Goal: Information Seeking & Learning: Understand process/instructions

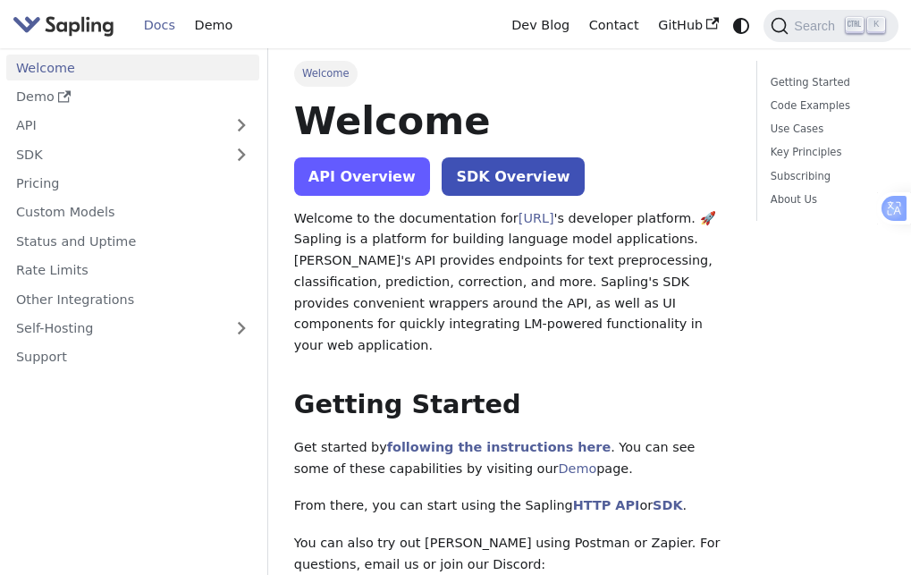
click at [326, 173] on link "API Overview" at bounding box center [362, 176] width 136 height 38
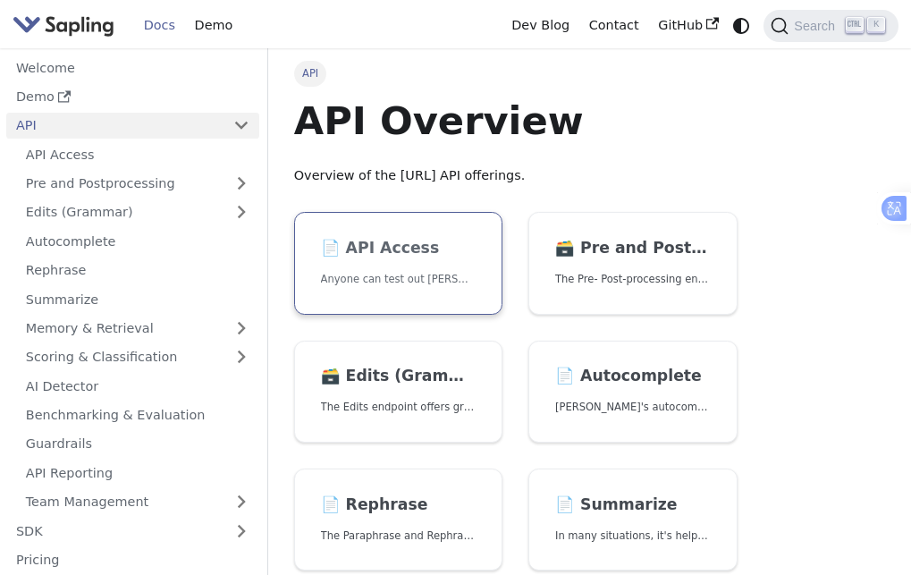
click at [437, 291] on link "📄️ API Access Anyone can test out Sapling's API. To get started with the API, s…" at bounding box center [398, 263] width 209 height 103
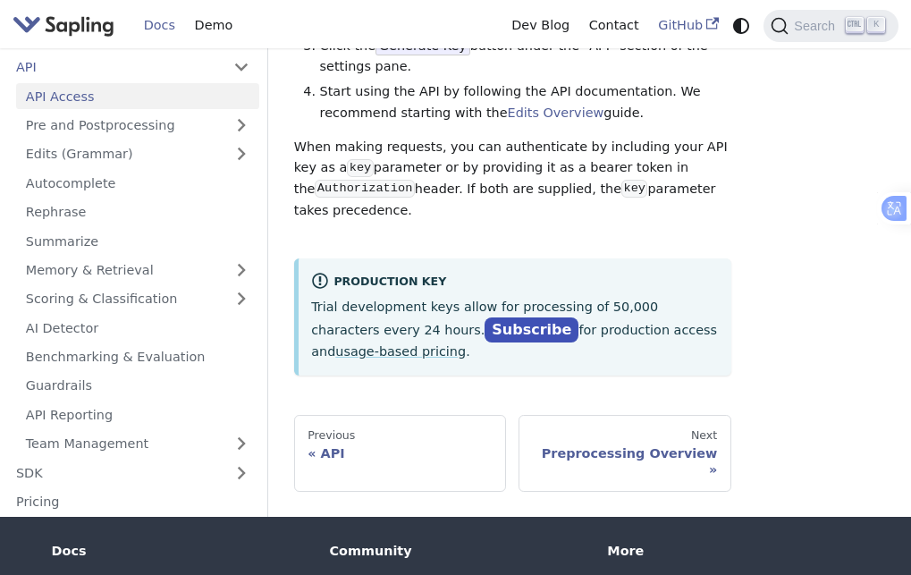
scroll to position [268, 0]
